Goal: Go to known website: Go to known website

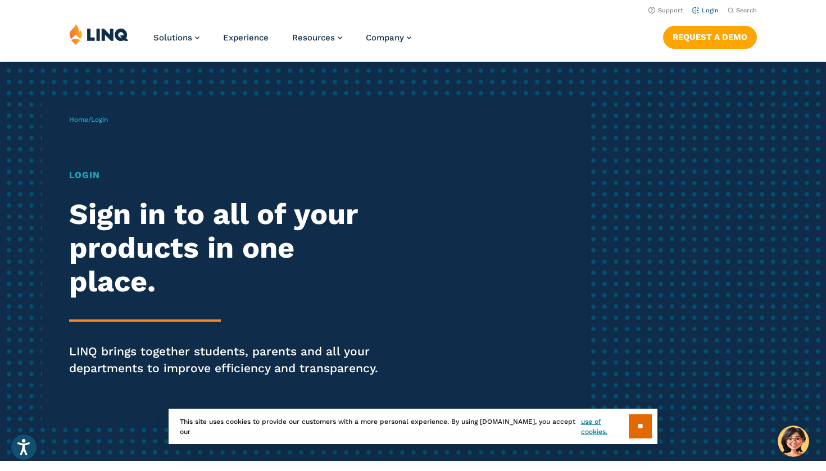
click at [703, 10] on link "Login" at bounding box center [705, 10] width 26 height 7
click at [700, 11] on link "Login" at bounding box center [705, 10] width 26 height 7
click at [98, 179] on h1 "Login" at bounding box center [228, 174] width 318 height 13
click at [103, 118] on span "Login" at bounding box center [99, 120] width 17 height 8
click at [78, 114] on div "Home / Login Login Sign in to all of your products in one place. LINQ brings to…" at bounding box center [327, 261] width 516 height 321
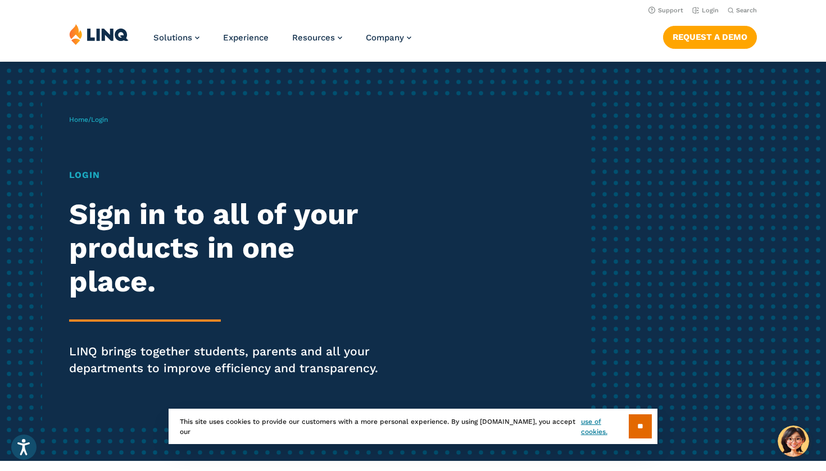
click at [81, 130] on div "Home / Login Login Sign in to all of your products in one place. LINQ brings to…" at bounding box center [327, 261] width 516 height 321
click at [78, 118] on link "Home" at bounding box center [78, 120] width 19 height 8
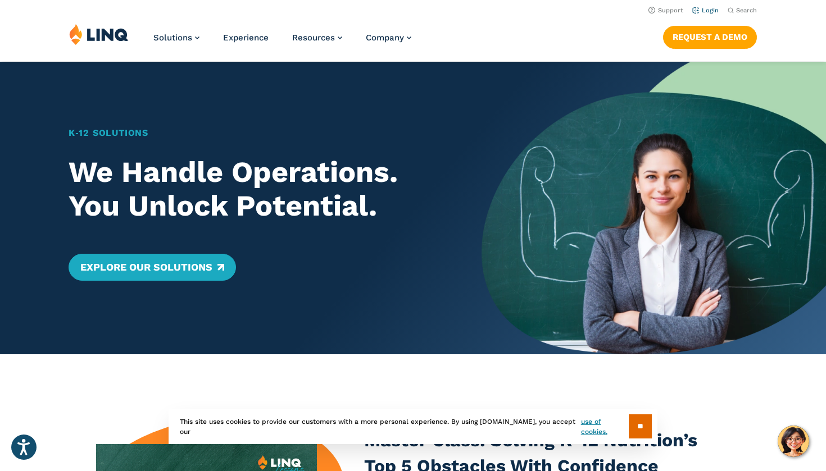
click at [699, 12] on link "Login" at bounding box center [705, 10] width 26 height 7
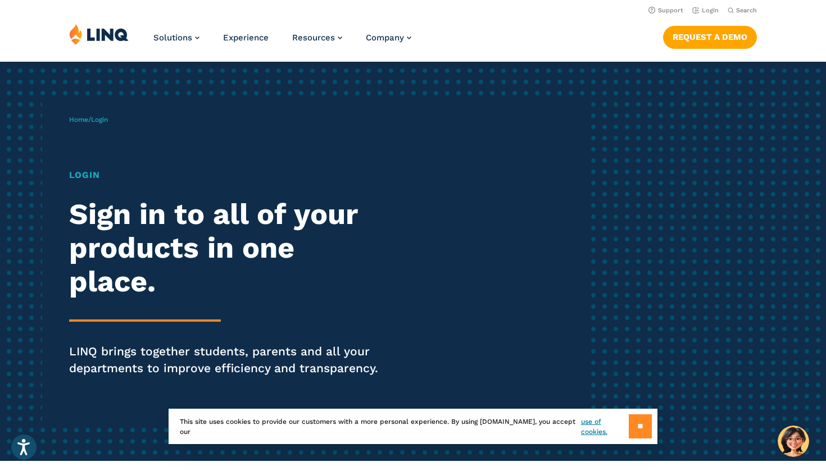
click at [636, 426] on input "**" at bounding box center [639, 426] width 23 height 24
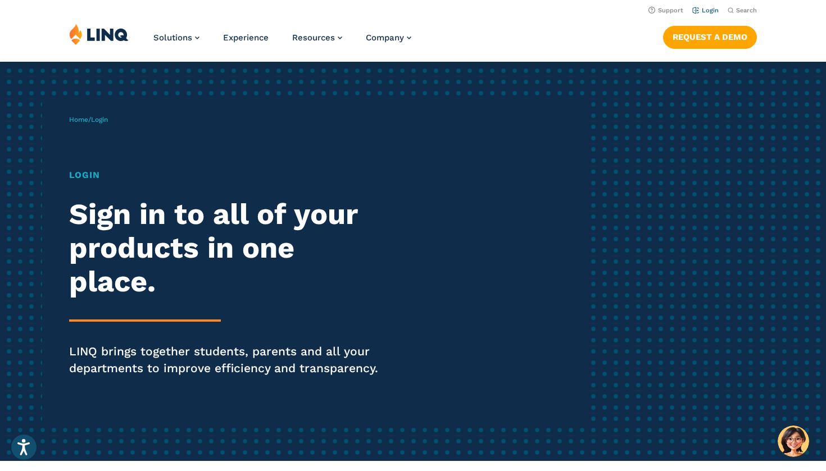
click at [707, 9] on link "Login" at bounding box center [705, 10] width 26 height 7
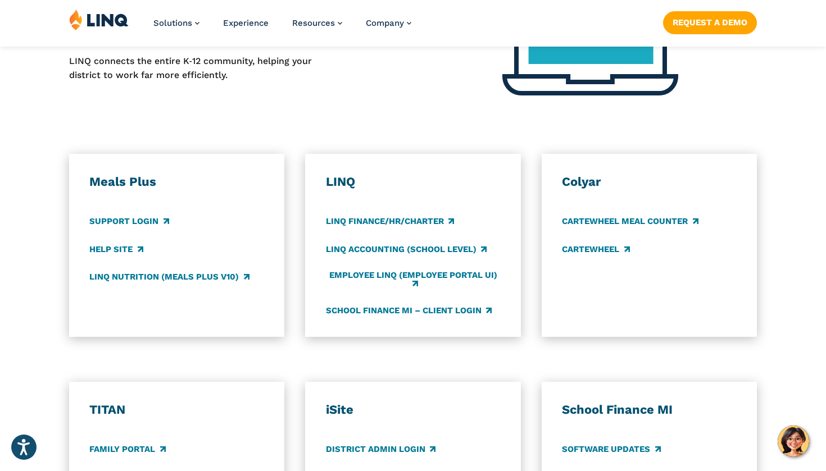
scroll to position [558, 0]
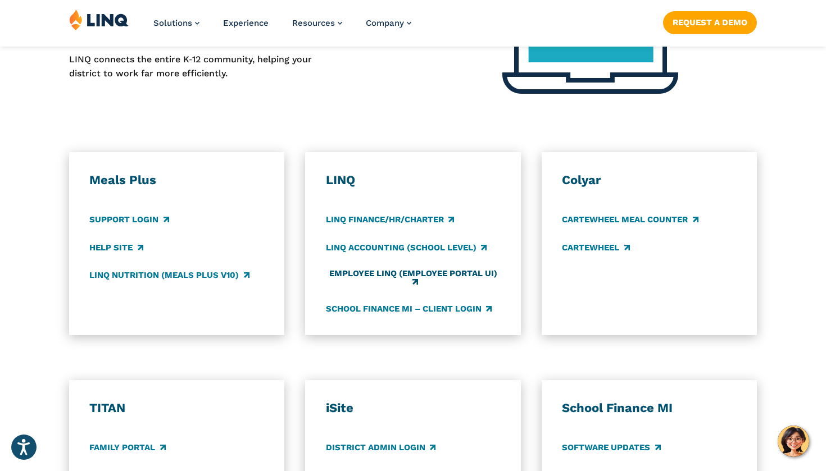
click at [380, 271] on link "Employee LINQ (Employee Portal UI)" at bounding box center [413, 278] width 174 height 19
